Goal: Task Accomplishment & Management: Use online tool/utility

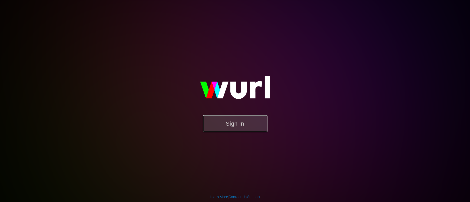
click at [226, 124] on button "Sign In" at bounding box center [235, 123] width 65 height 17
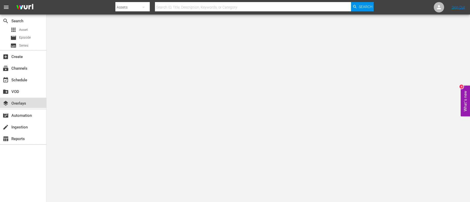
click at [11, 101] on div "layers Overlays" at bounding box center [14, 102] width 29 height 5
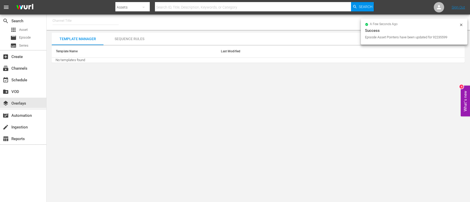
click at [255, 111] on body "menu Search By Assets Search ID, Title, Description, Keywords, or Category Sear…" at bounding box center [235, 101] width 470 height 202
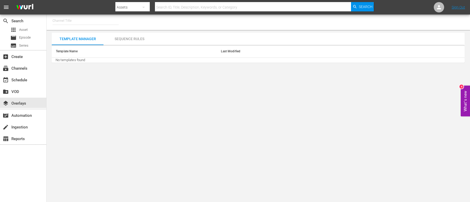
click at [65, 21] on input "text" at bounding box center [86, 20] width 66 height 12
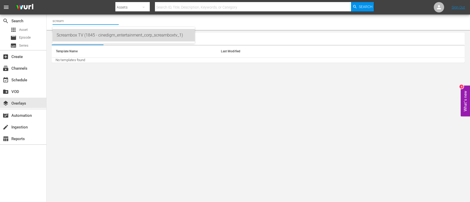
click at [68, 35] on div "Screambox TV (1845 - cinedigm_entertainment_corp_screamboxtv_1)" at bounding box center [124, 35] width 134 height 12
type input "Screambox TV (1845 - cinedigm_entertainment_corp_screamboxtv_1)"
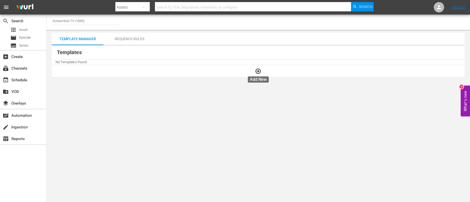
click at [259, 73] on icon "button" at bounding box center [258, 71] width 6 height 6
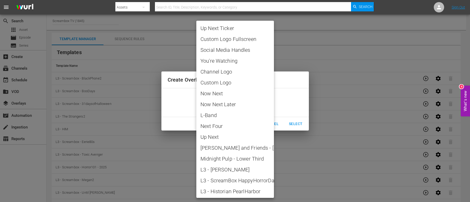
click at [274, 102] on body "menu Search By Assets Search ID, Title, Description, Keywords, or Category Sear…" at bounding box center [235, 101] width 470 height 202
click at [419, 22] on div at bounding box center [235, 101] width 470 height 202
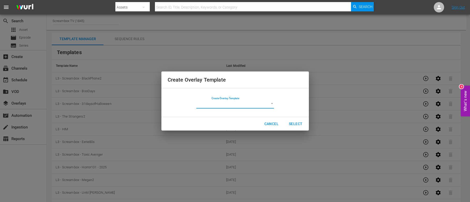
click at [268, 125] on span "Cancel" at bounding box center [272, 124] width 14 height 6
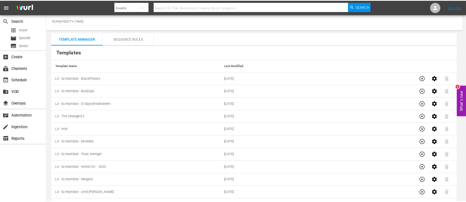
scroll to position [63, 0]
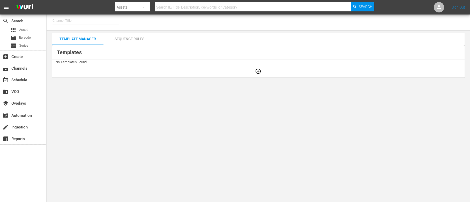
type input "Screambox TV (1845)"
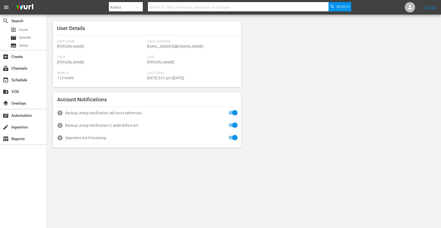
click at [135, 5] on icon "button" at bounding box center [137, 7] width 6 height 6
click at [18, 65] on div "Channels Series Episodes Assets" at bounding box center [220, 114] width 441 height 228
click at [18, 103] on div "layers Overlays" at bounding box center [14, 102] width 29 height 5
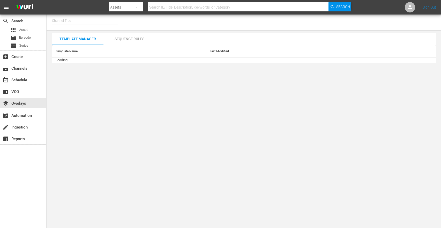
click at [84, 22] on input "text" at bounding box center [85, 20] width 66 height 12
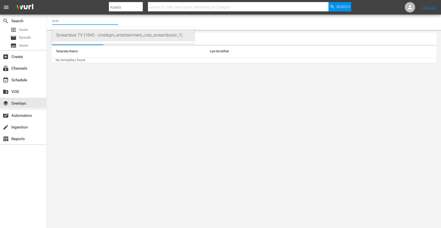
click at [82, 38] on div "Screambox TV (1845 - cinedigm_entertainment_corp_screamboxtv_1)" at bounding box center [123, 35] width 134 height 12
type input "Screambox TV (1845 - cinedigm_entertainment_corp_screamboxtv_1)"
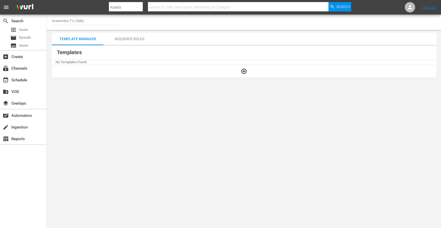
click at [134, 38] on div "Sequence Rules" at bounding box center [130, 39] width 52 height 12
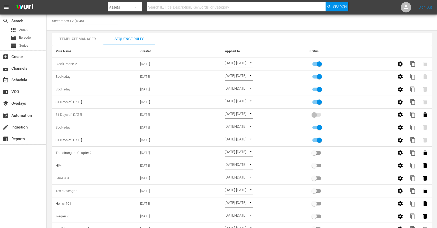
click at [85, 38] on div "Template Manager" at bounding box center [78, 39] width 52 height 12
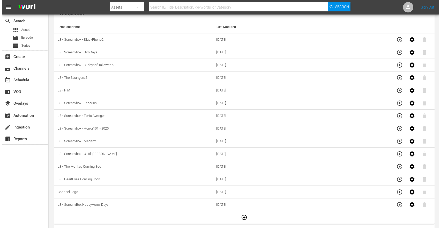
scroll to position [38, 0]
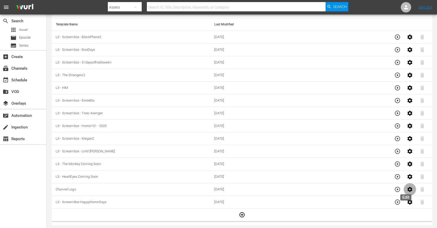
click at [407, 188] on icon "button" at bounding box center [410, 189] width 6 height 6
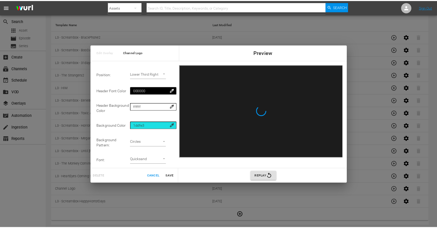
scroll to position [0, 0]
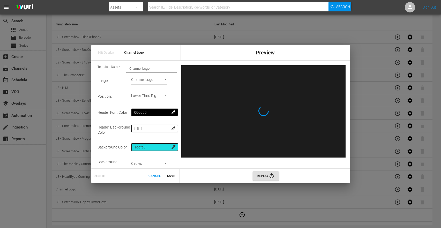
click at [155, 176] on span "Cancel" at bounding box center [155, 175] width 12 height 5
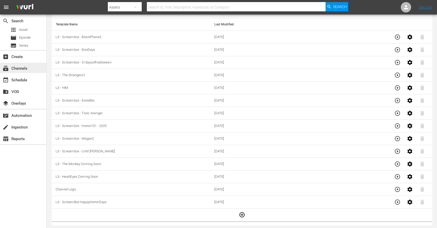
click at [24, 68] on div "subscriptions Channels" at bounding box center [14, 67] width 29 height 5
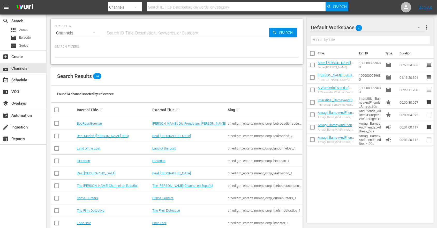
scroll to position [73, 0]
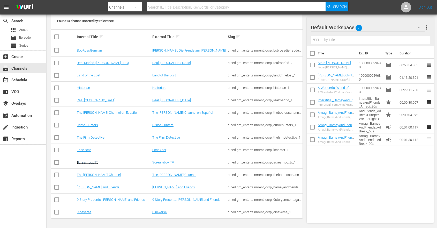
click at [93, 163] on link "Screambox TV" at bounding box center [88, 162] width 22 height 4
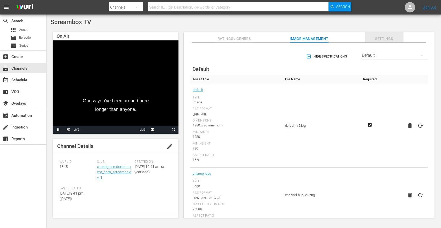
click at [384, 40] on span "Settings" at bounding box center [384, 38] width 39 height 6
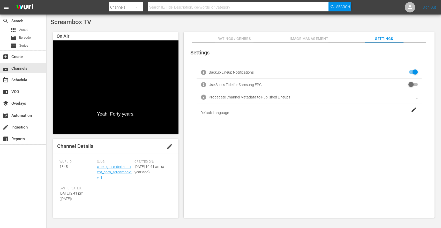
click at [324, 39] on span "Image Management" at bounding box center [309, 38] width 39 height 6
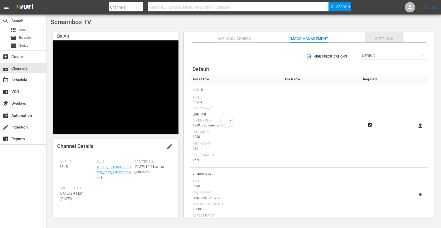
click at [372, 36] on span "Settings" at bounding box center [384, 38] width 39 height 6
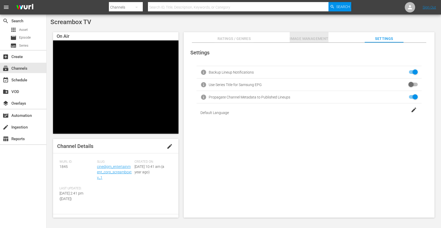
click at [311, 35] on button "Image Management" at bounding box center [309, 37] width 39 height 10
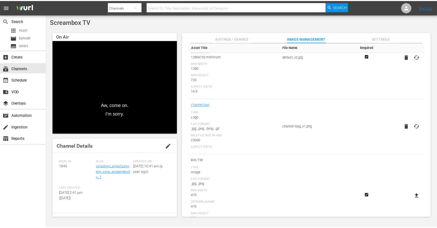
scroll to position [78, 0]
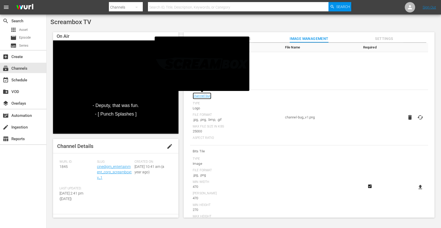
click at [201, 95] on link "channel-bug" at bounding box center [202, 95] width 19 height 7
click at [259, 127] on div "Max File Size In Kbs" at bounding box center [236, 127] width 87 height 4
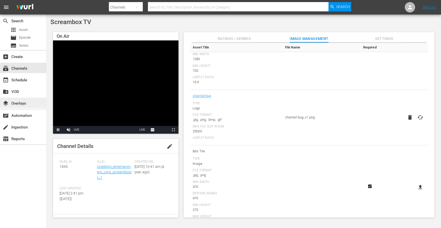
click at [19, 101] on div "layers Overlays" at bounding box center [14, 102] width 29 height 5
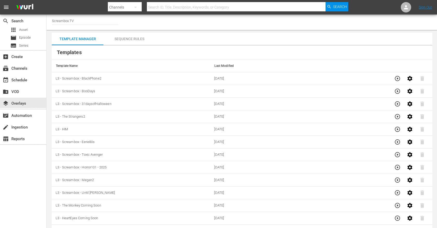
click at [126, 38] on div "Sequence Rules" at bounding box center [130, 39] width 52 height 12
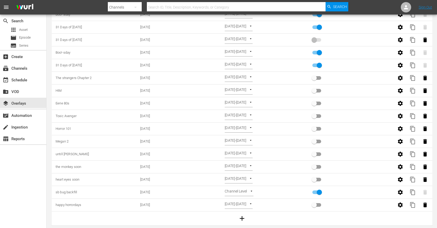
scroll to position [75, 0]
click at [401, 191] on icon "button" at bounding box center [400, 191] width 5 height 5
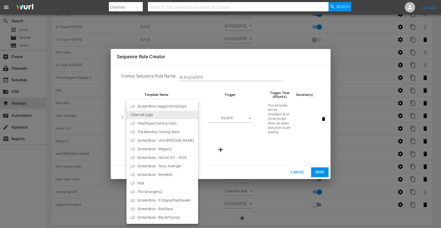
click at [169, 117] on body "menu Search By Channels Search ID, Title, Description, Keywords, or Category Se…" at bounding box center [220, 39] width 441 height 228
click at [214, 94] on div at bounding box center [220, 114] width 441 height 228
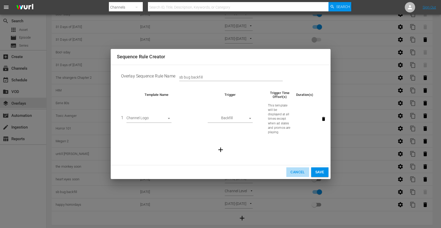
click at [297, 172] on span "Cancel" at bounding box center [298, 172] width 14 height 6
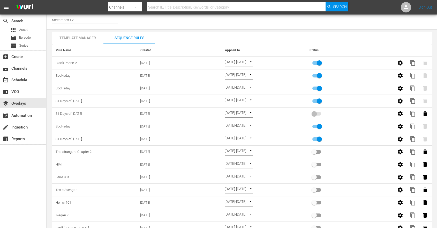
scroll to position [0, 0]
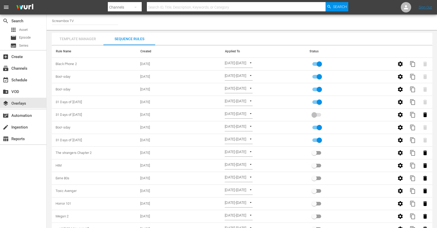
click at [74, 38] on div "Template Manager" at bounding box center [78, 39] width 52 height 12
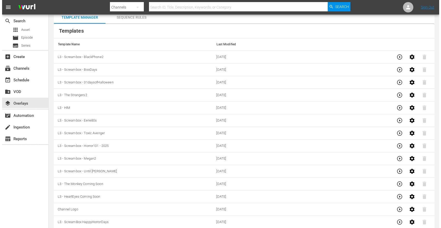
scroll to position [38, 0]
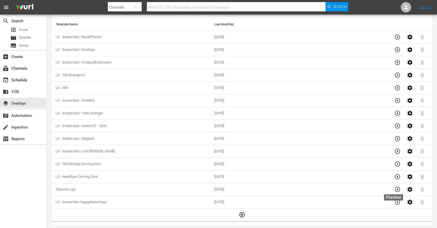
click at [395, 189] on icon "button" at bounding box center [398, 189] width 6 height 6
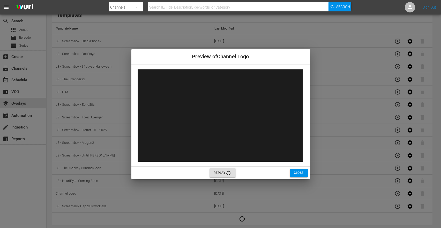
scroll to position [0, 0]
click at [294, 171] on button "Close" at bounding box center [299, 173] width 18 height 9
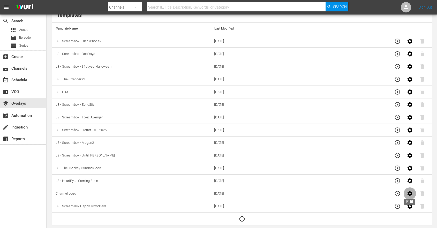
click at [410, 194] on icon "button" at bounding box center [410, 193] width 5 height 5
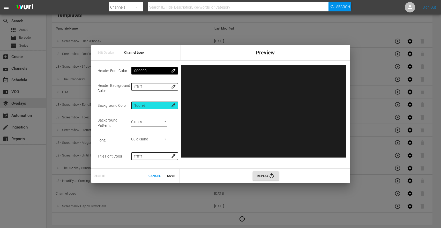
scroll to position [43, 0]
click at [154, 175] on span "Cancel" at bounding box center [155, 175] width 12 height 5
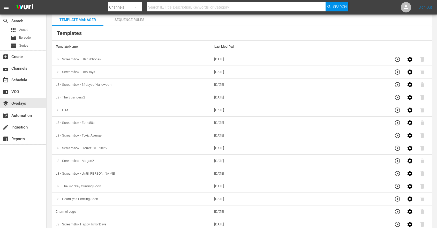
scroll to position [0, 0]
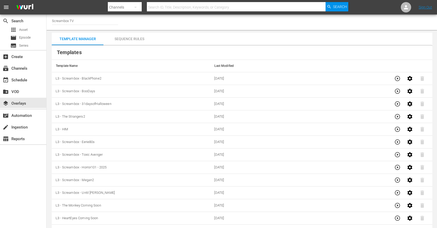
click at [130, 37] on div "Sequence Rules" at bounding box center [130, 39] width 52 height 12
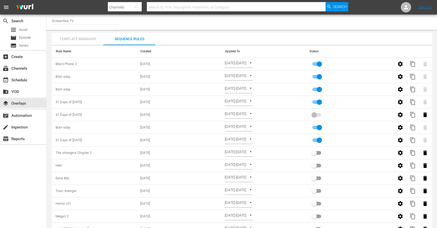
click at [89, 37] on div "Template Manager" at bounding box center [78, 39] width 52 height 12
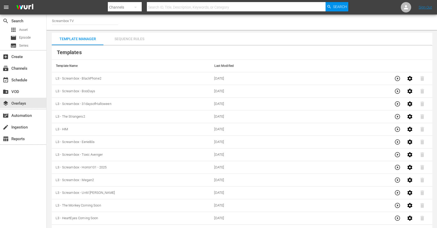
click at [128, 38] on div "Sequence Rules" at bounding box center [130, 39] width 52 height 12
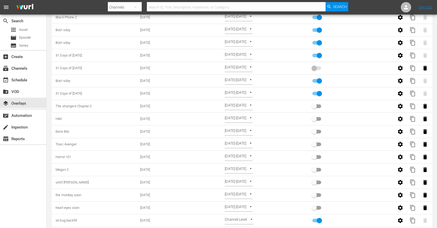
scroll to position [75, 0]
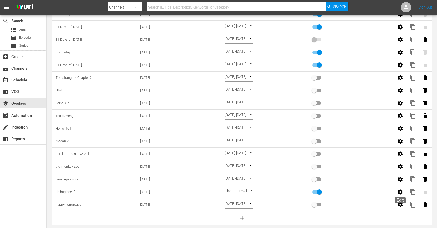
click at [403, 193] on icon "button" at bounding box center [400, 191] width 5 height 5
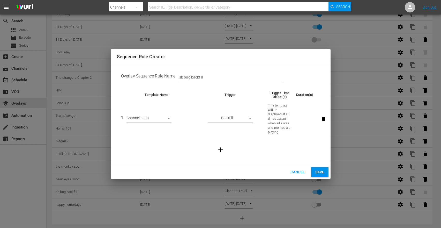
click at [250, 118] on body "menu Search By Channels Search ID, Title, Description, Keywords, or Category Se…" at bounding box center [220, 39] width 441 height 228
click at [269, 104] on div at bounding box center [220, 114] width 441 height 228
click at [297, 171] on span "Cancel" at bounding box center [298, 172] width 14 height 6
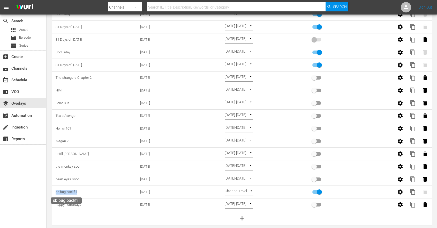
drag, startPoint x: 79, startPoint y: 191, endPoint x: 56, endPoint y: 193, distance: 23.6
click at [56, 193] on td "sb bug backfill" at bounding box center [94, 192] width 85 height 13
copy span "sb bug backfill"
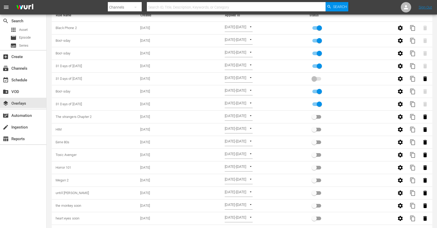
scroll to position [0, 0]
